Goal: Find specific page/section: Find specific page/section

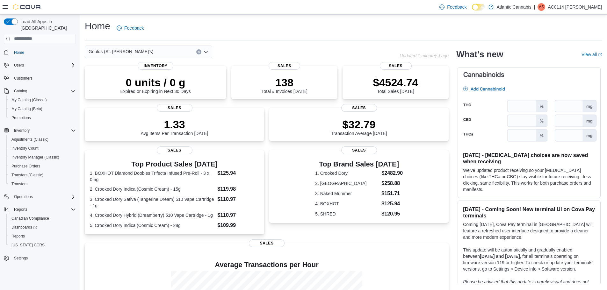
click at [240, 54] on div "Goulds (St. [PERSON_NAME]'s)" at bounding box center [242, 52] width 315 height 13
click at [245, 54] on div "Goulds (St. [PERSON_NAME]'s)" at bounding box center [242, 52] width 315 height 13
click at [206, 51] on icon "Open list of options" at bounding box center [205, 51] width 5 height 5
click at [207, 51] on icon "Open list of options" at bounding box center [205, 51] width 5 height 5
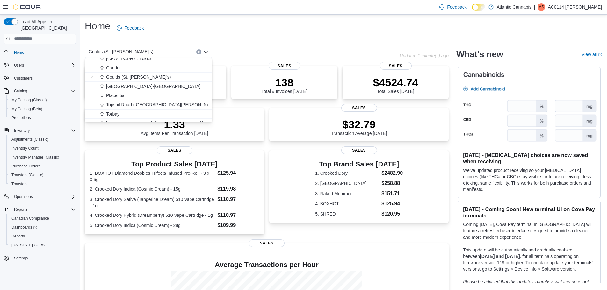
scroll to position [38, 0]
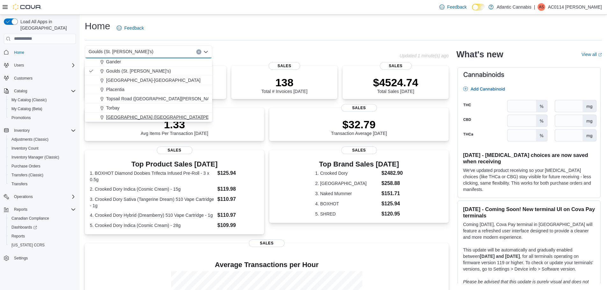
click at [117, 114] on span "[GEOGRAPHIC_DATA] ([GEOGRAPHIC_DATA][PERSON_NAME])" at bounding box center [173, 117] width 134 height 6
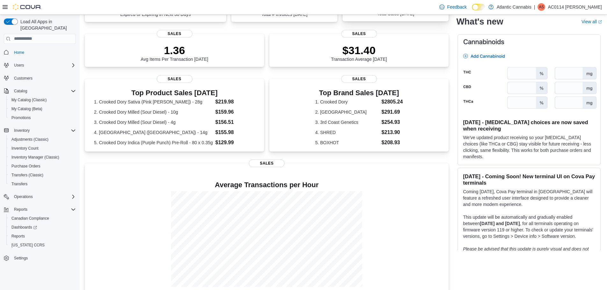
scroll to position [0, 0]
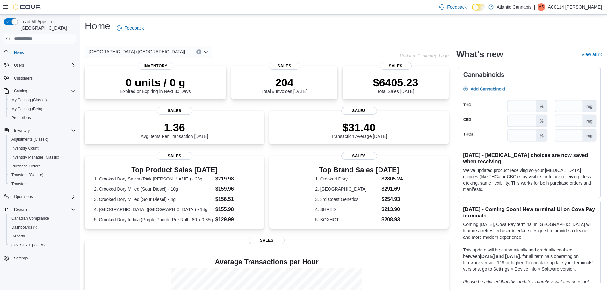
click at [205, 51] on icon "Open list of options" at bounding box center [205, 51] width 5 height 5
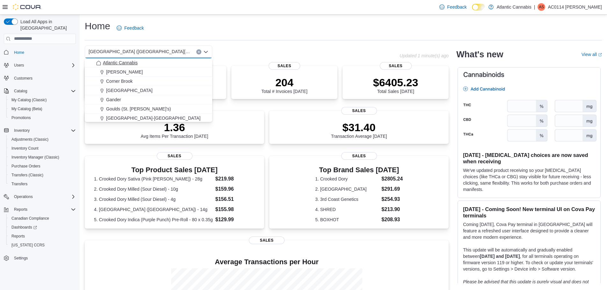
scroll to position [32, 0]
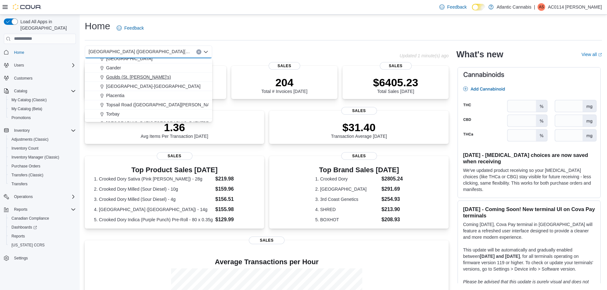
click at [116, 78] on span "Goulds (St. [PERSON_NAME]'s)" at bounding box center [138, 77] width 65 height 6
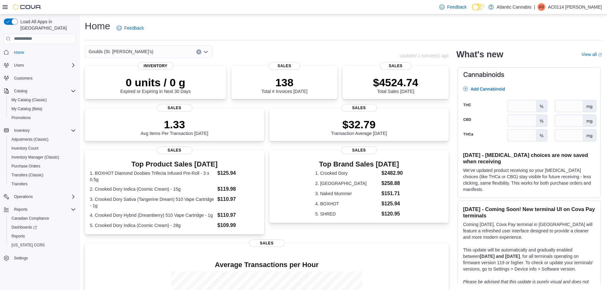
click at [204, 52] on icon "Open list of options" at bounding box center [206, 52] width 4 height 2
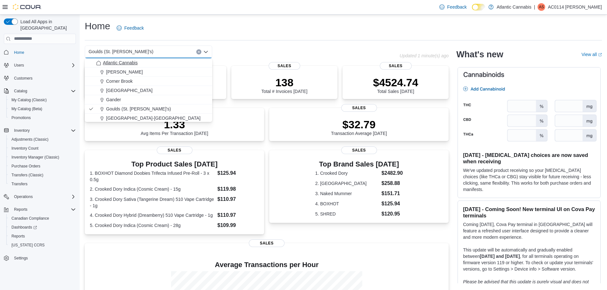
click at [121, 64] on span "Atlantic Cannabis" at bounding box center [120, 63] width 35 height 6
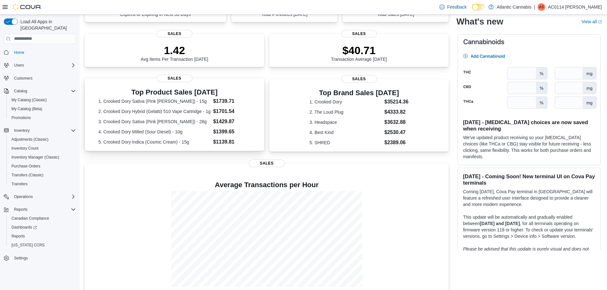
scroll to position [0, 0]
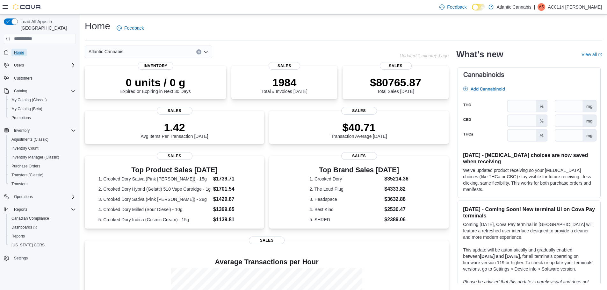
click at [24, 50] on span "Home" at bounding box center [19, 52] width 10 height 5
